Goal: Book appointment/travel/reservation

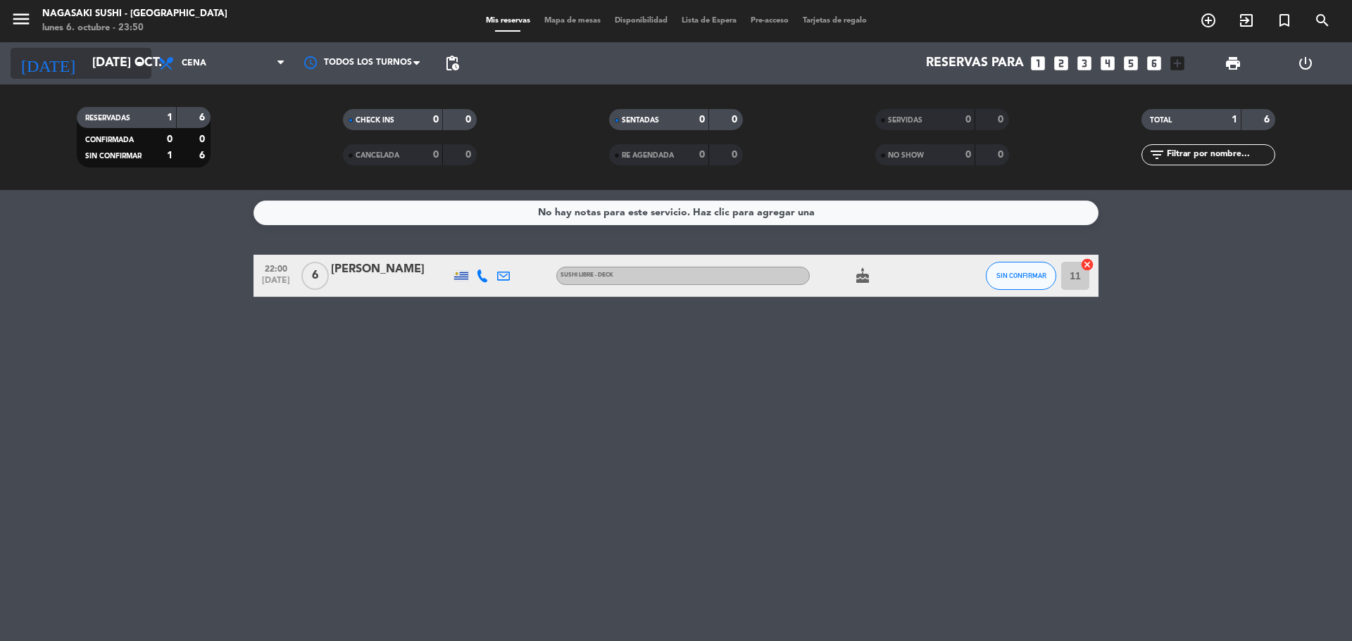
click at [101, 63] on input "[DATE] oct." at bounding box center [166, 63] width 163 height 28
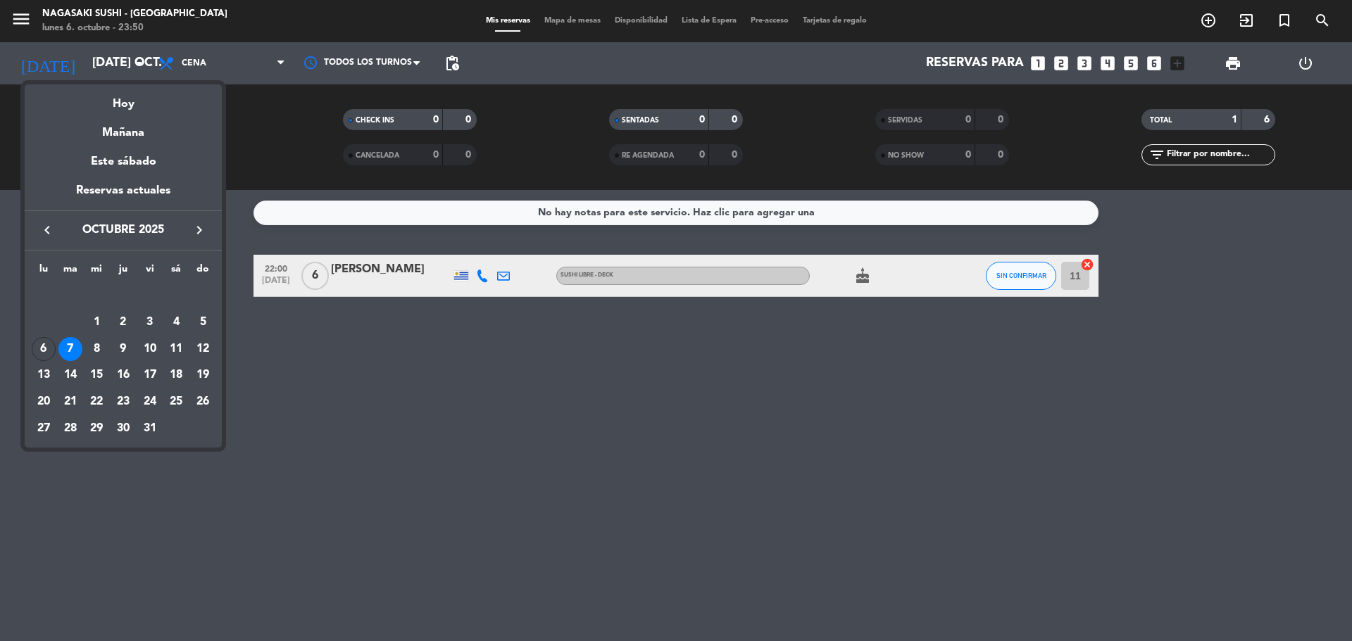
click at [126, 344] on div "9" at bounding box center [123, 349] width 24 height 24
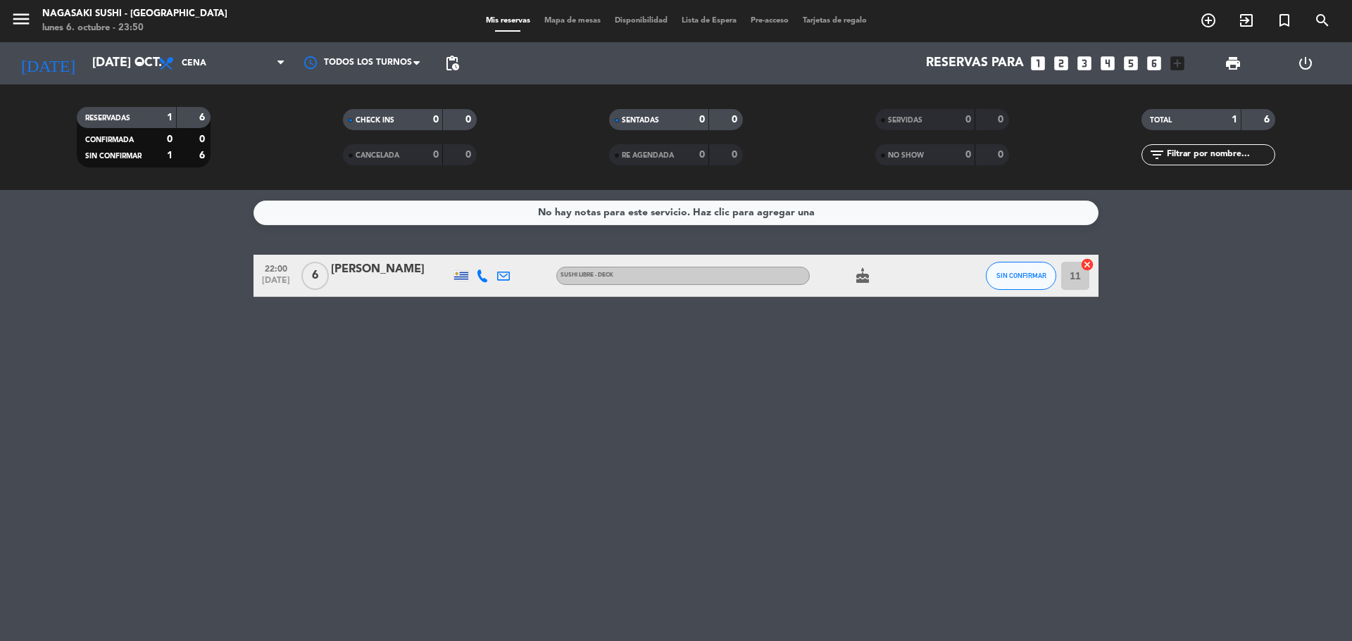
type input "[DEMOGRAPHIC_DATA] [DATE]"
click at [1210, 20] on icon "add_circle_outline" at bounding box center [1208, 20] width 17 height 17
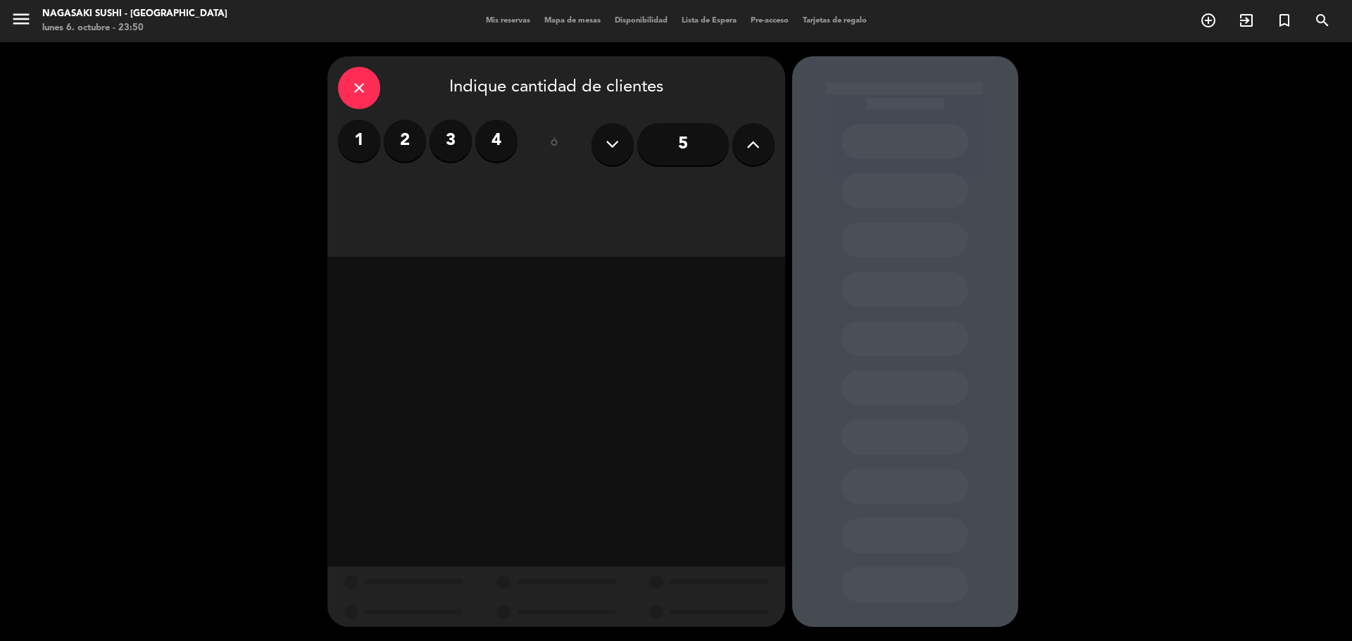
click at [399, 144] on label "2" at bounding box center [405, 141] width 42 height 42
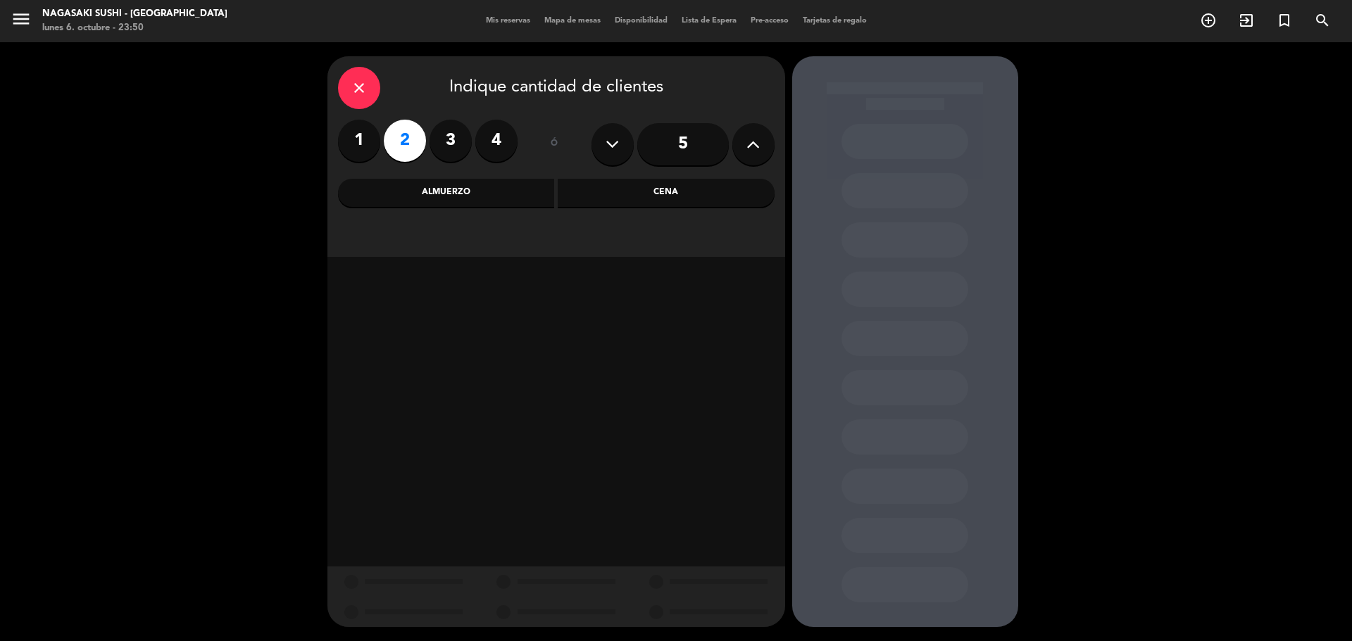
click at [625, 193] on div "Cena" at bounding box center [666, 193] width 217 height 28
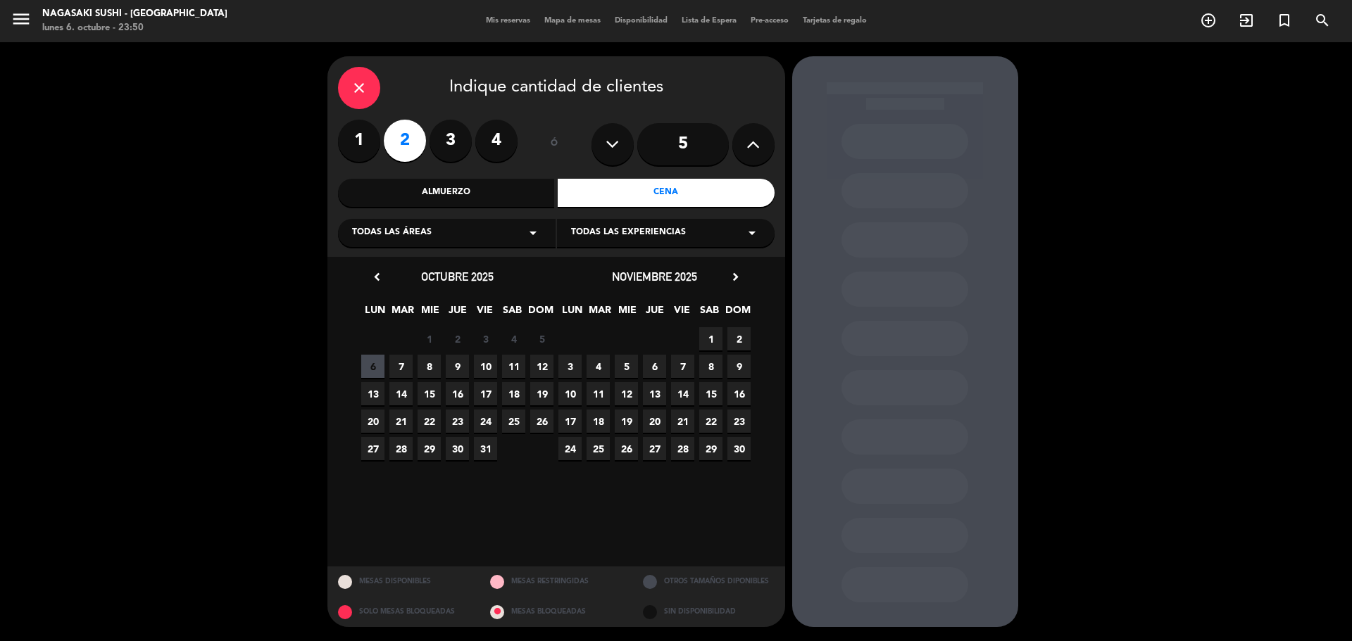
click at [537, 237] on icon "arrow_drop_down" at bounding box center [533, 233] width 17 height 17
click at [381, 289] on div "Jardín" at bounding box center [446, 289] width 189 height 14
click at [457, 367] on span "9" at bounding box center [457, 366] width 23 height 23
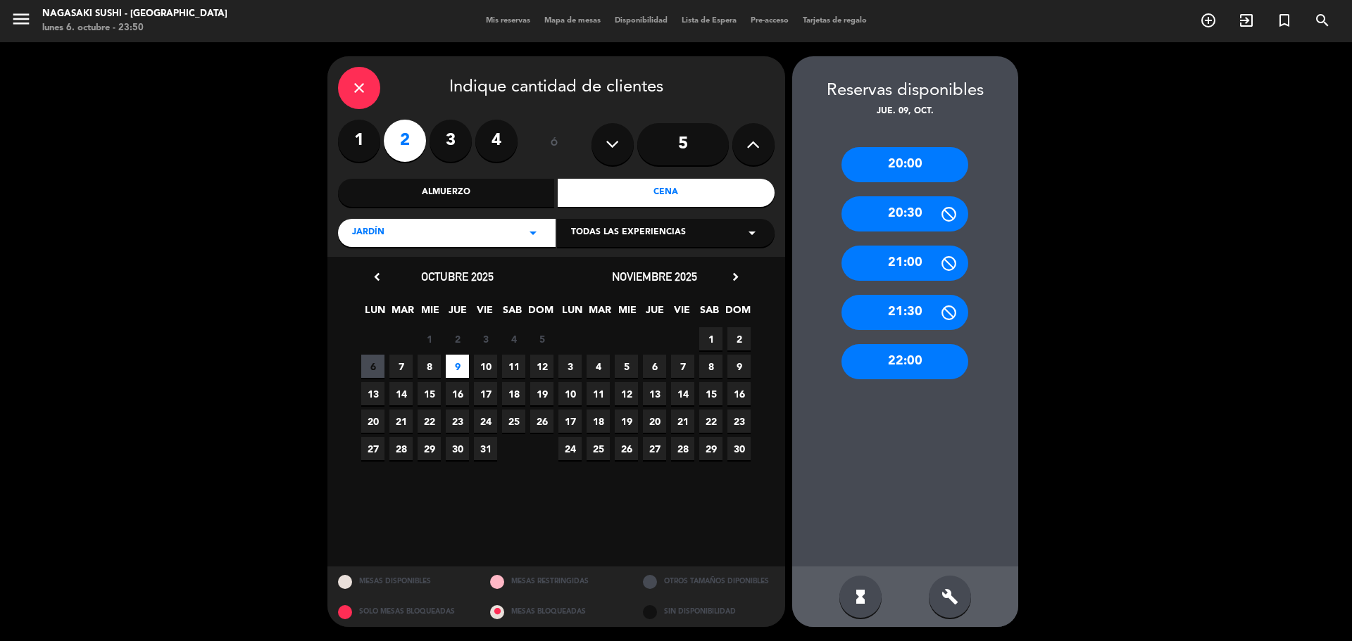
click at [910, 159] on div "20:00" at bounding box center [904, 164] width 127 height 35
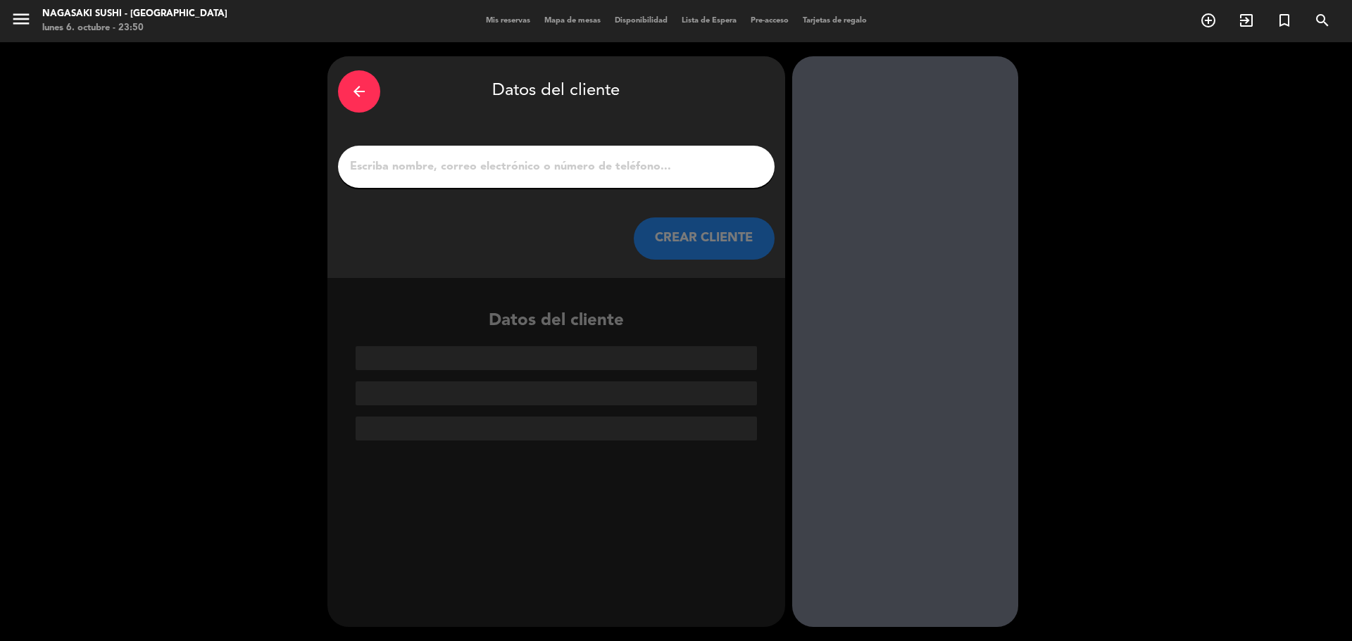
click at [453, 160] on input "1" at bounding box center [556, 167] width 415 height 20
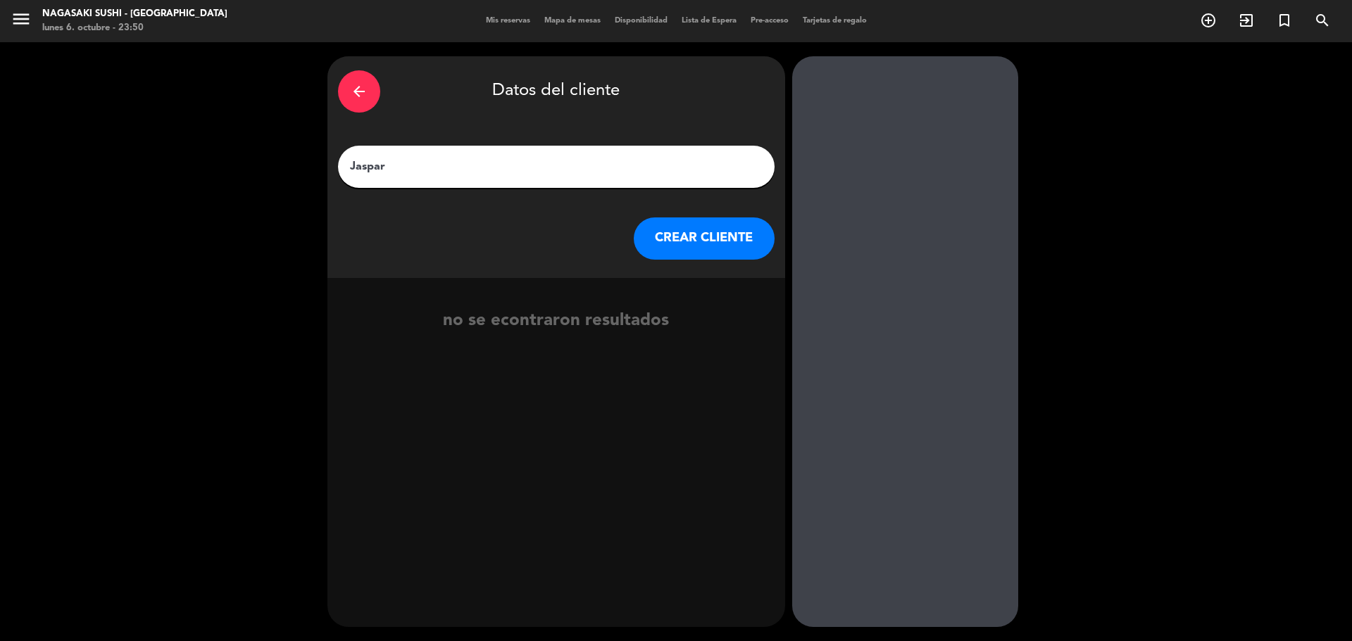
type input "Jaspar"
click at [697, 242] on button "CREAR CLIENTE" at bounding box center [704, 239] width 141 height 42
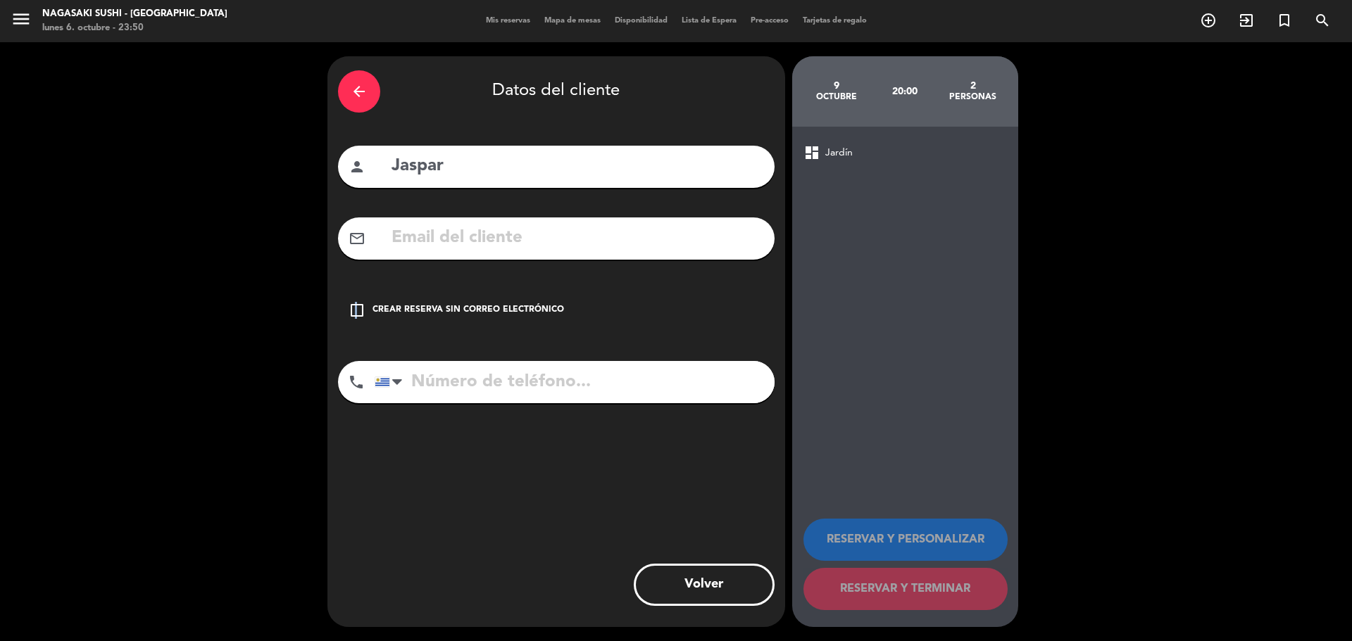
click at [356, 315] on icon "check_box_outline_blank" at bounding box center [357, 310] width 17 height 17
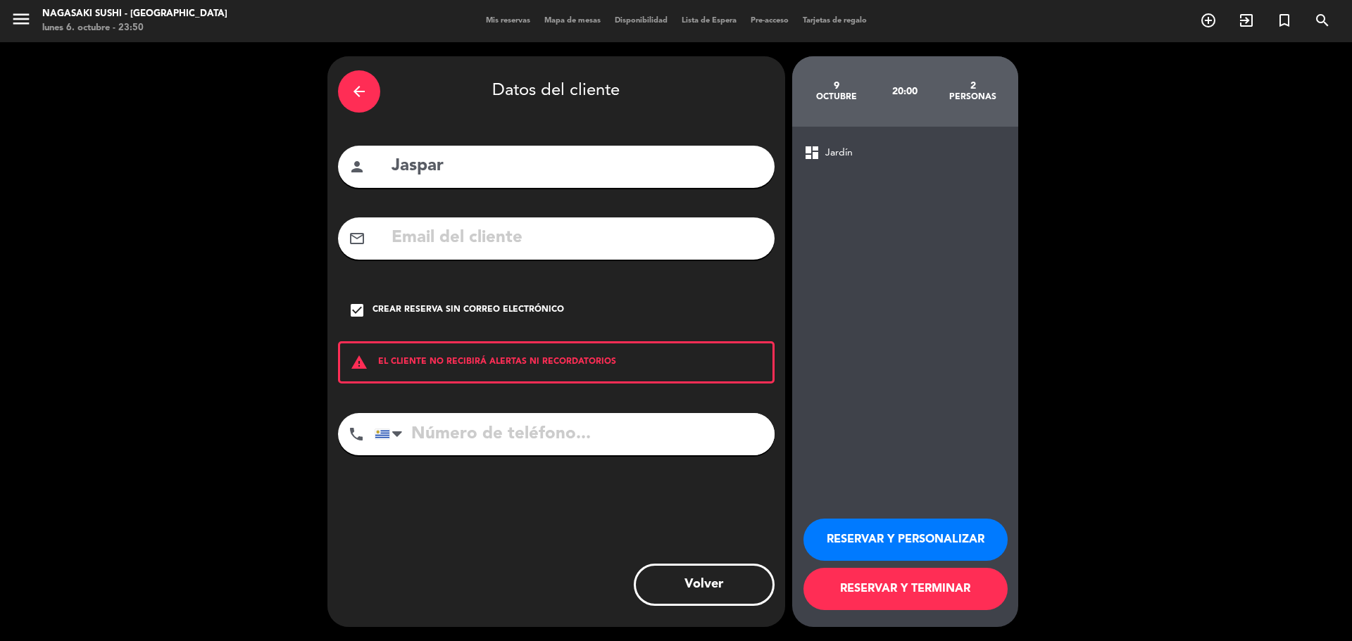
click at [432, 438] on input "tel" at bounding box center [575, 434] width 400 height 42
type input "094955423"
click at [905, 546] on button "RESERVAR Y PERSONALIZAR" at bounding box center [905, 540] width 204 height 42
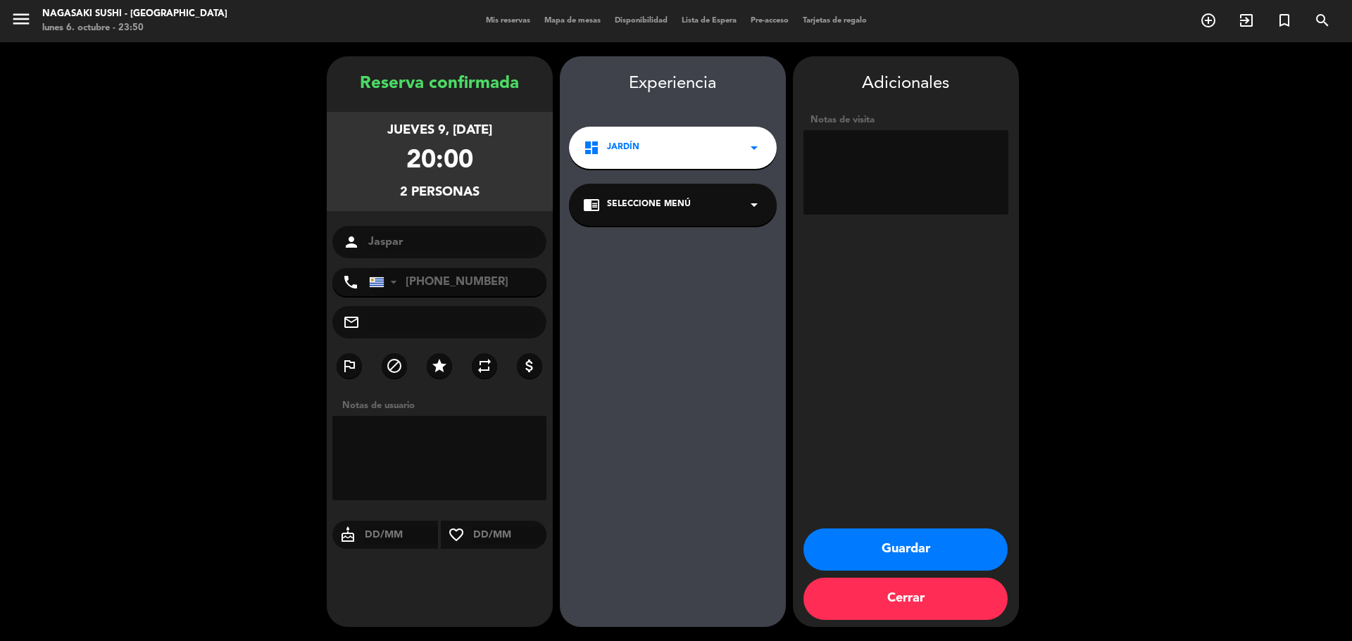
click at [909, 551] on button "Guardar" at bounding box center [905, 550] width 204 height 42
